Goal: Information Seeking & Learning: Learn about a topic

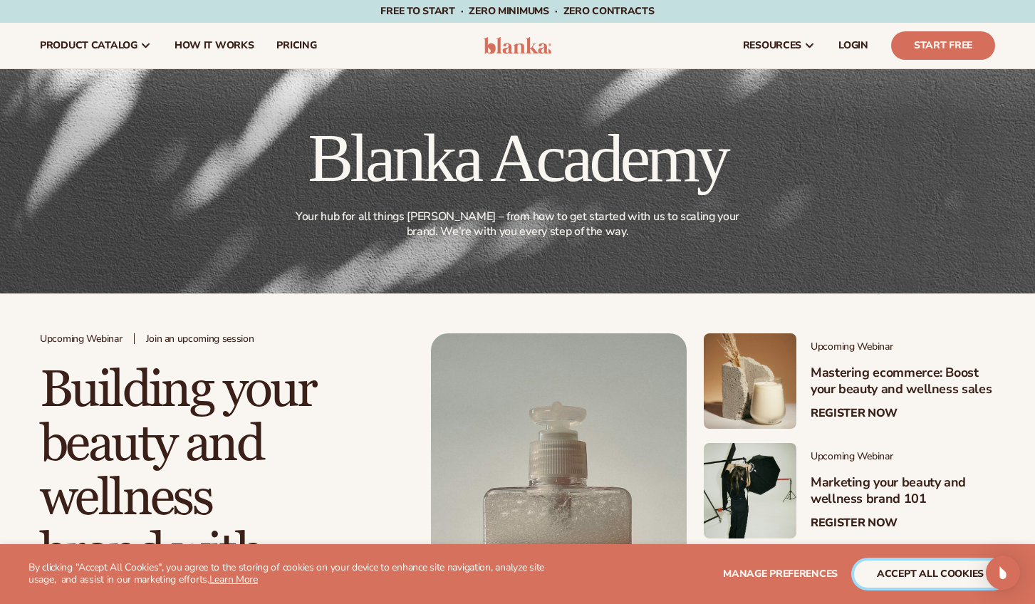
click at [923, 574] on button "accept all cookies" at bounding box center [930, 574] width 152 height 27
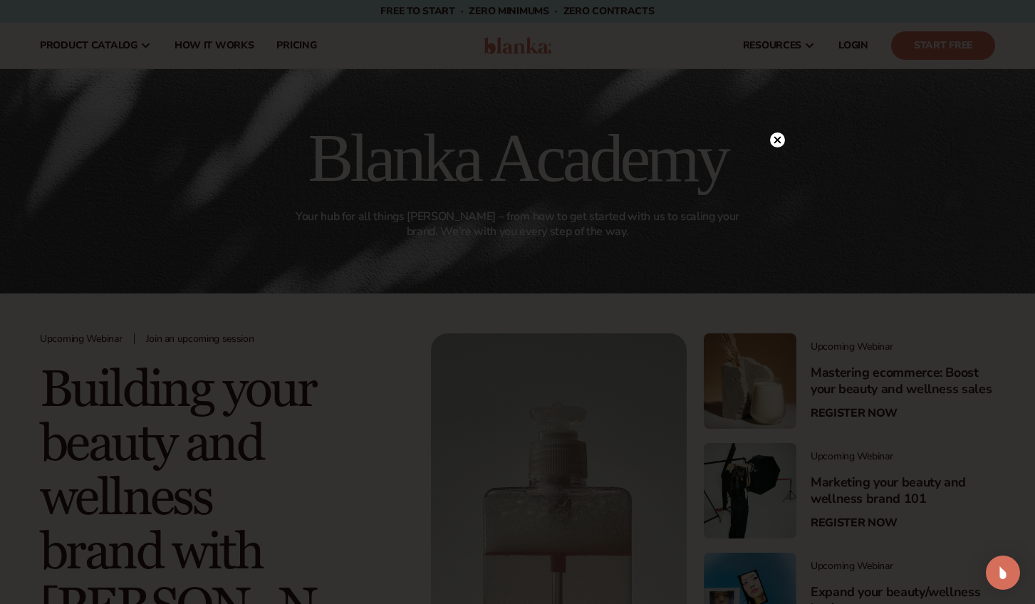
click at [780, 141] on circle at bounding box center [777, 140] width 15 height 15
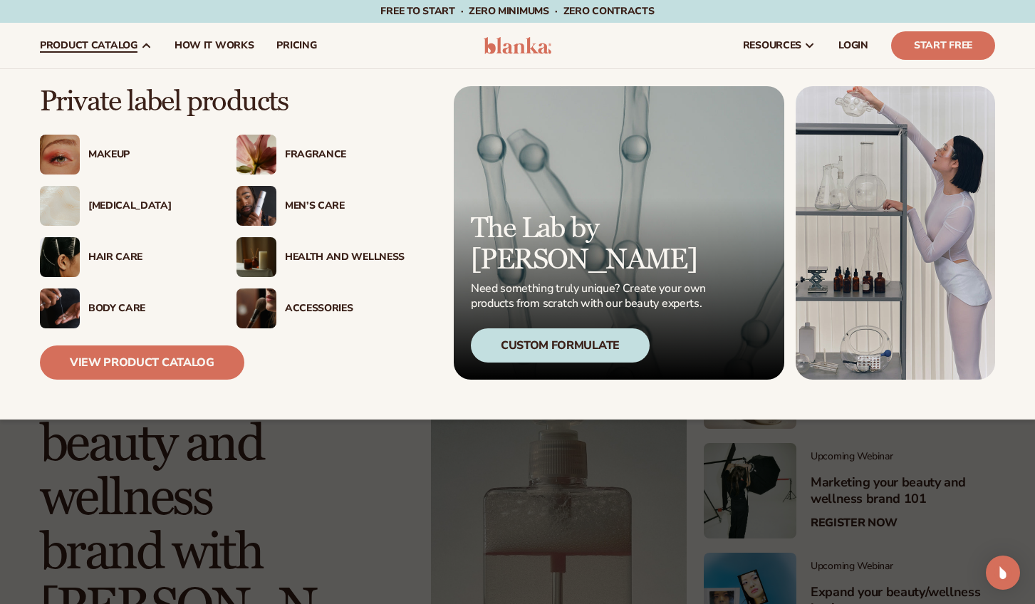
click at [109, 155] on div "Makeup" at bounding box center [148, 155] width 120 height 12
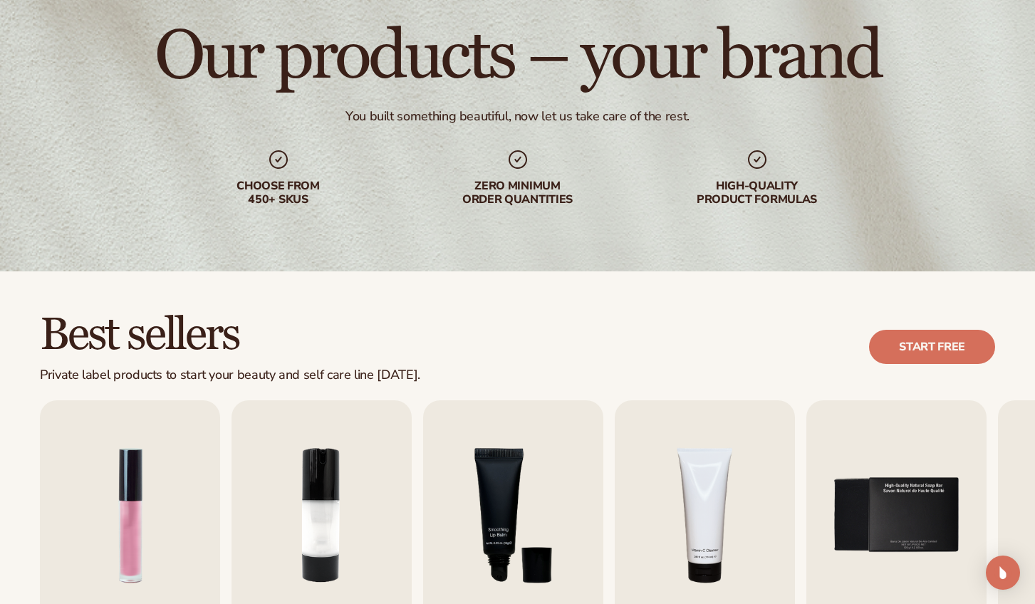
scroll to position [311, 0]
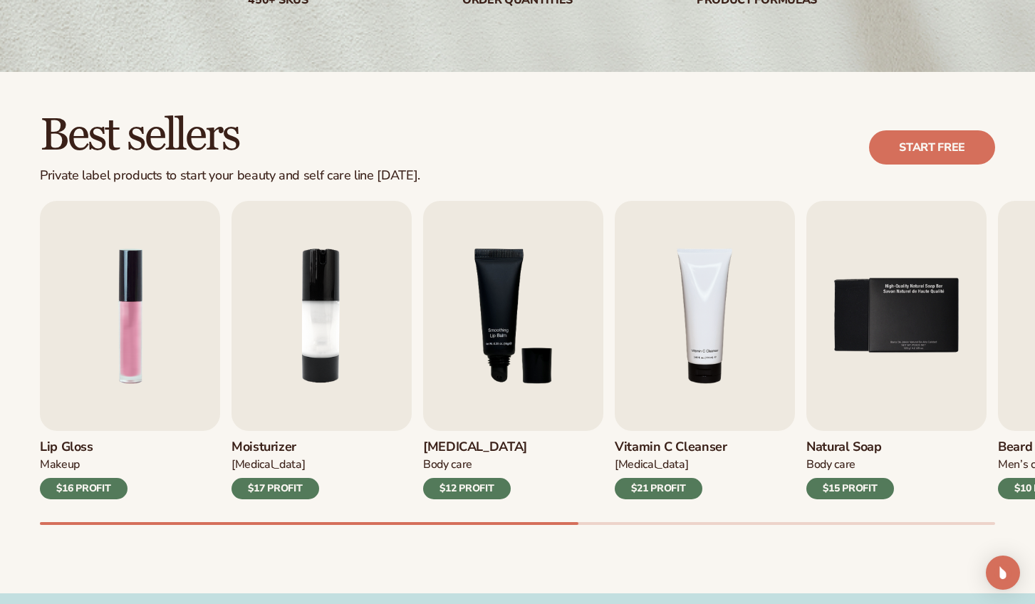
click at [410, 563] on div "Best sellers Private label products to start your beauty and self care line tod…" at bounding box center [517, 333] width 1035 height 522
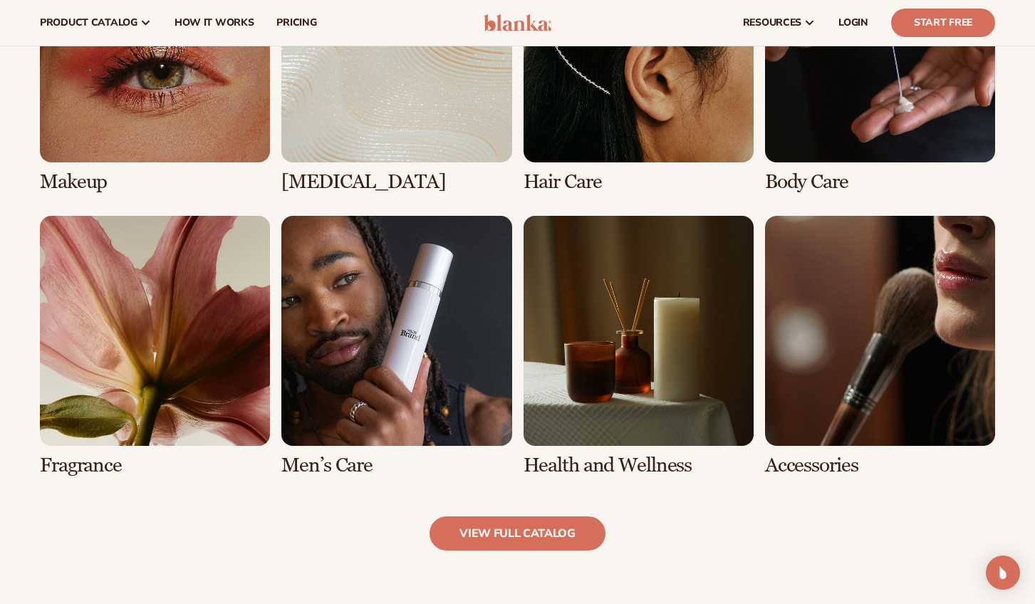
scroll to position [1132, 0]
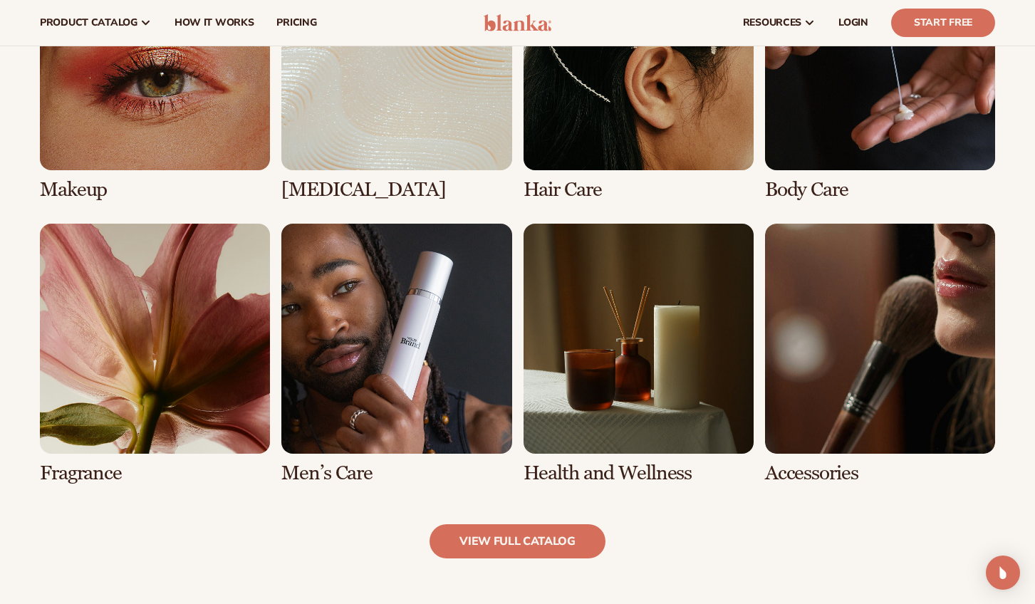
click at [128, 407] on link "5 / 8" at bounding box center [155, 354] width 230 height 261
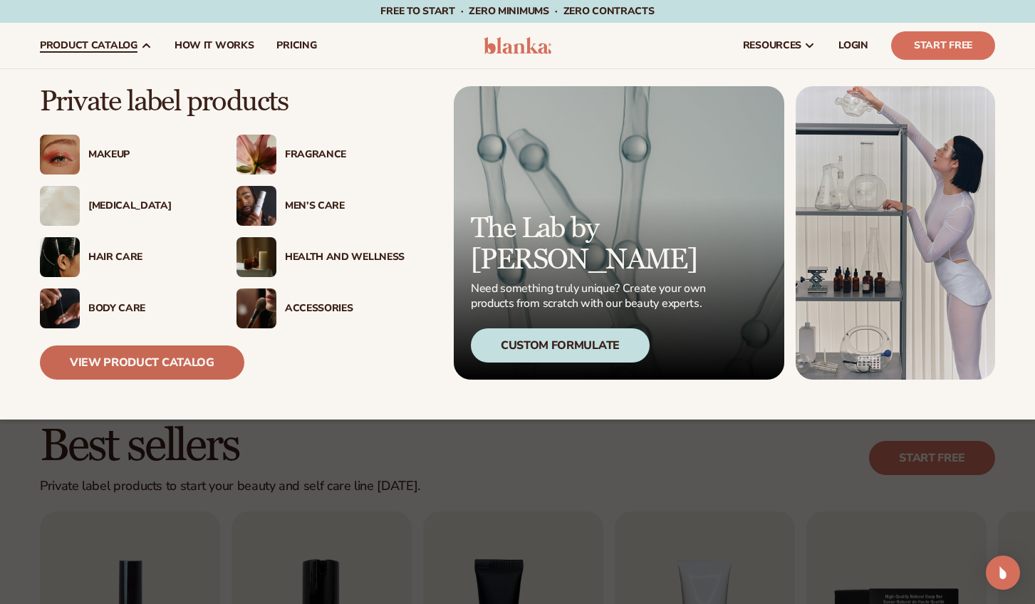
click at [163, 359] on link "View Product Catalog" at bounding box center [142, 363] width 204 height 34
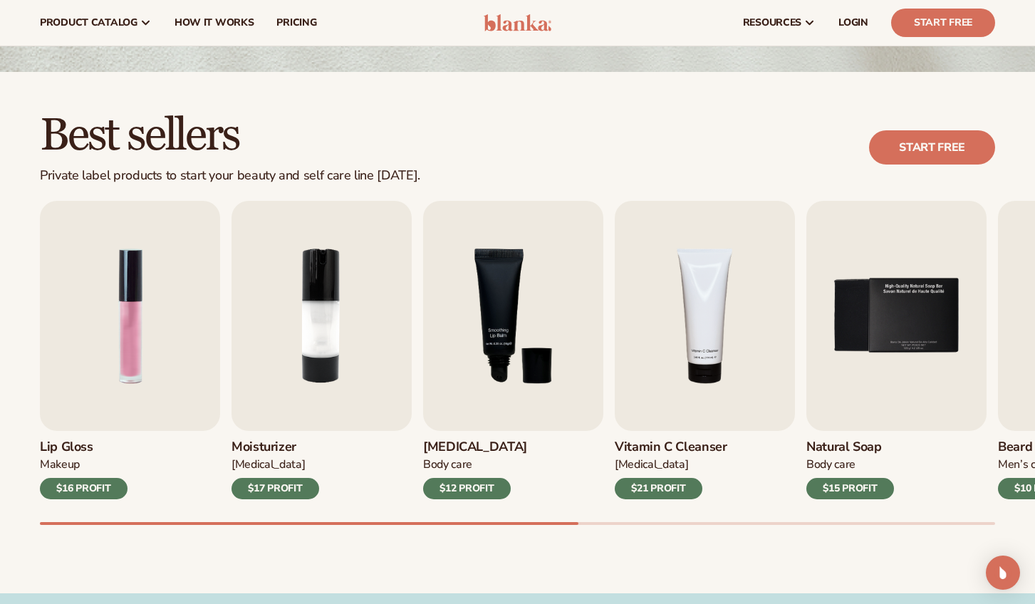
scroll to position [306, 0]
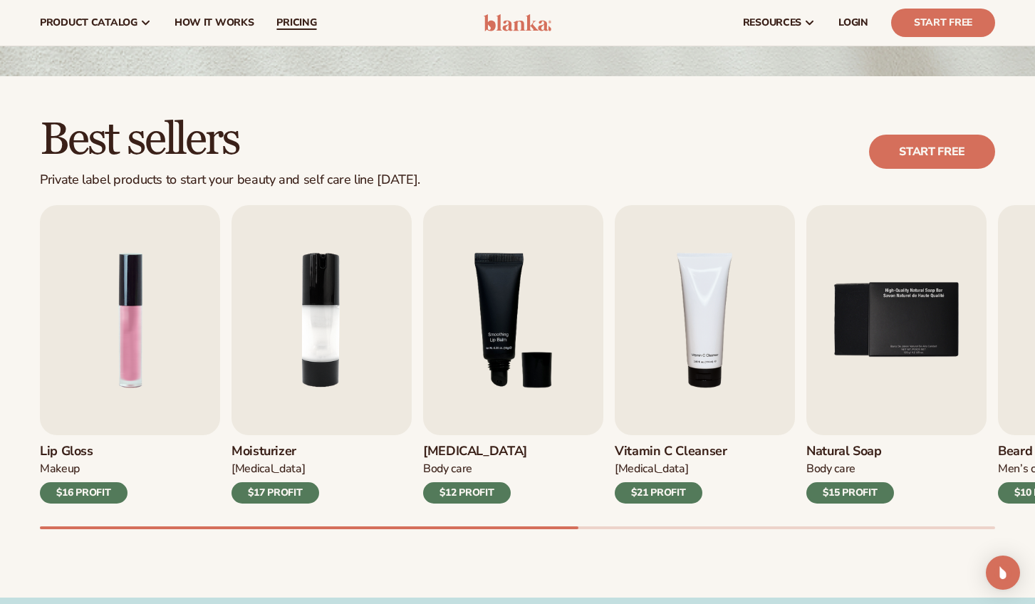
click at [296, 23] on span "pricing" at bounding box center [296, 22] width 40 height 11
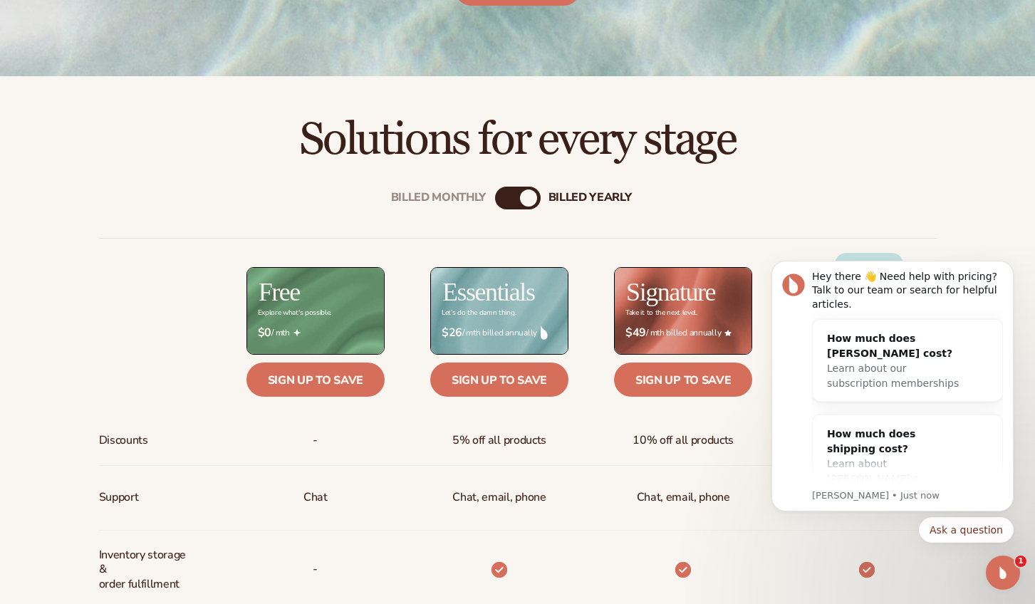
click at [965, 231] on body "Hey there 👋 Need help with pricing? Talk to our team or search for helpful arti…" at bounding box center [893, 389] width 274 height 341
click at [763, 380] on body "Hey there 👋 Need help with pricing? Talk to our team or search for helpful arti…" at bounding box center [893, 389] width 274 height 341
click at [1010, 265] on icon "Dismiss notification" at bounding box center [1010, 265] width 8 height 8
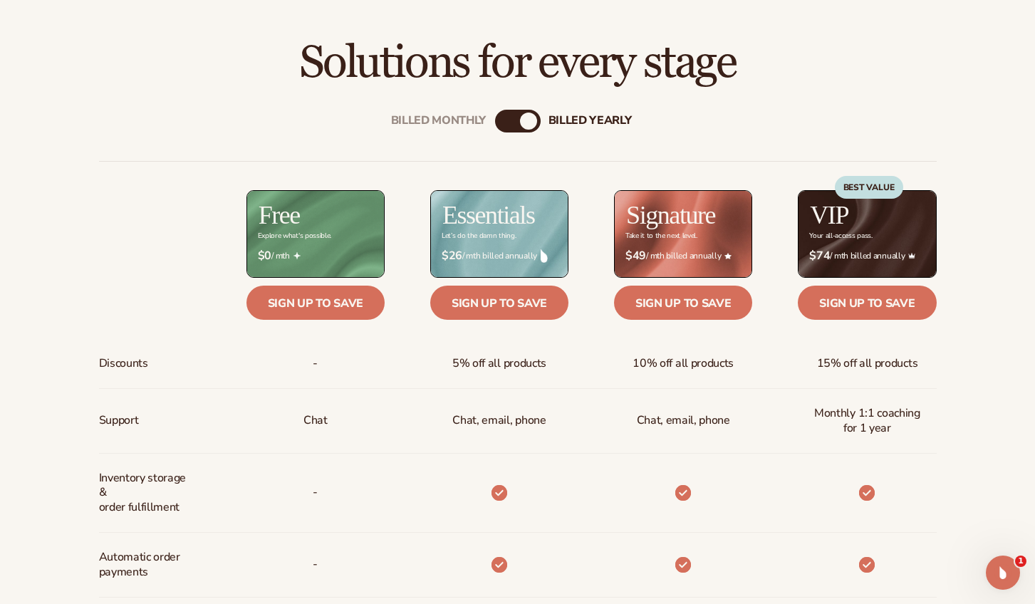
scroll to position [457, 0]
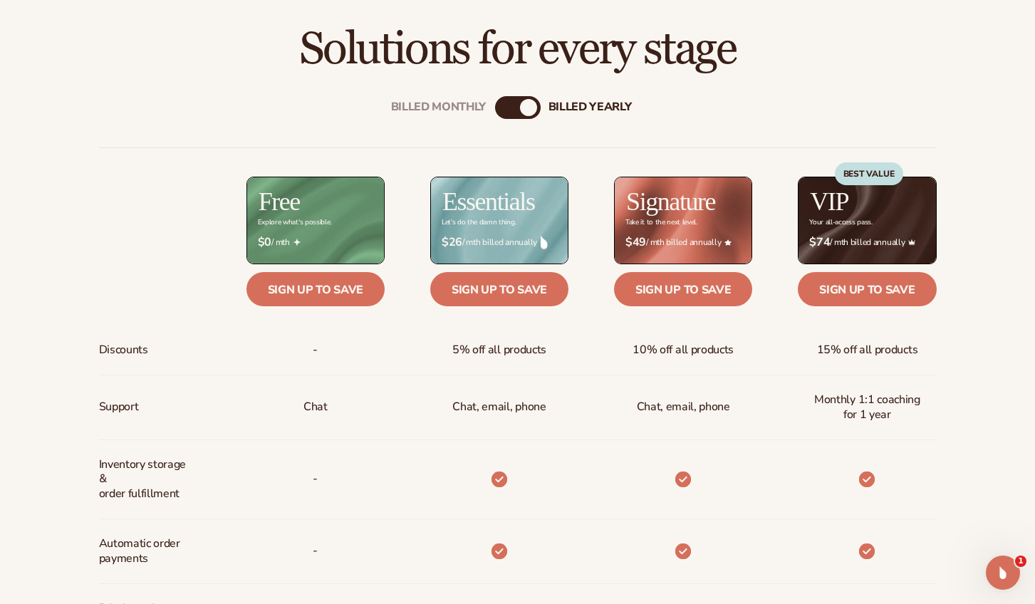
click at [512, 110] on div "Billed Monthly billed Yearly" at bounding box center [518, 107] width 46 height 23
click at [529, 110] on div "billed Yearly" at bounding box center [528, 107] width 17 height 17
drag, startPoint x: 530, startPoint y: 108, endPoint x: 484, endPoint y: 111, distance: 46.4
click at [495, 111] on div "Billed Monthly billed Yearly" at bounding box center [518, 107] width 46 height 23
click at [514, 109] on div "Billed Monthly billed Yearly" at bounding box center [518, 107] width 46 height 23
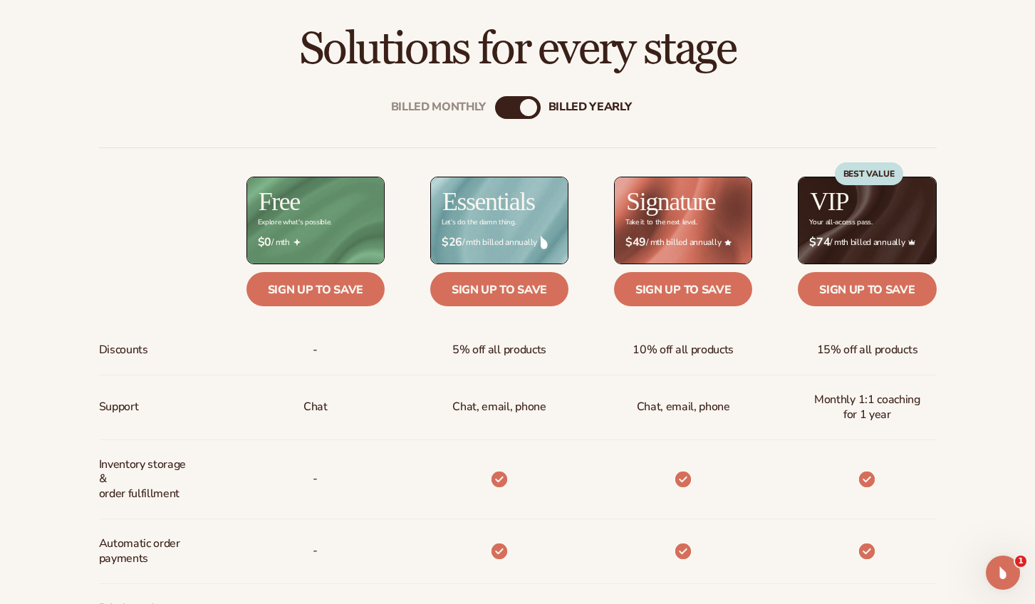
click at [501, 109] on div "Billed Monthly" at bounding box center [503, 107] width 17 height 17
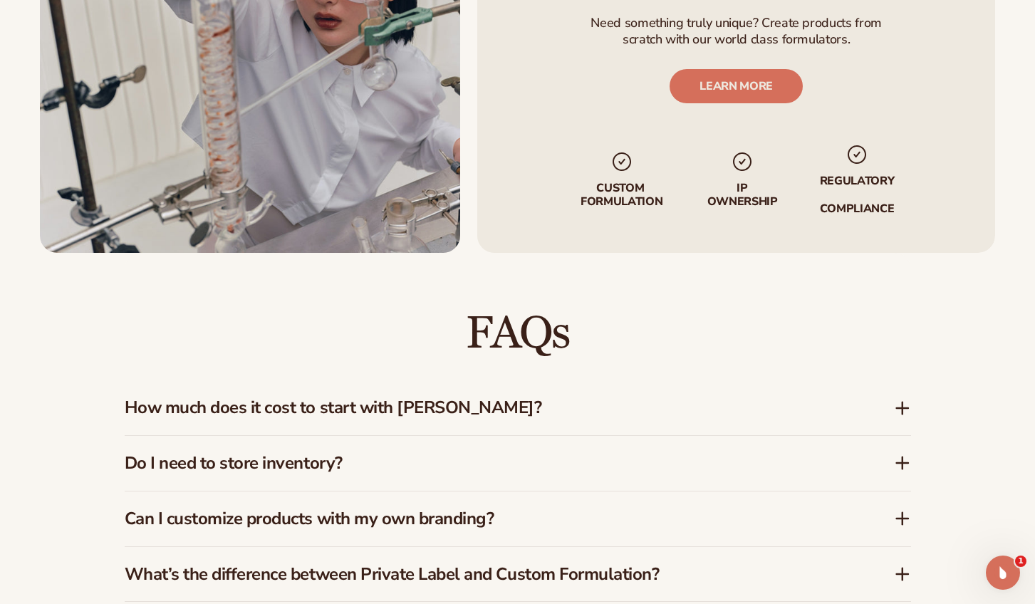
scroll to position [1767, 0]
